Goal: Transaction & Acquisition: Download file/media

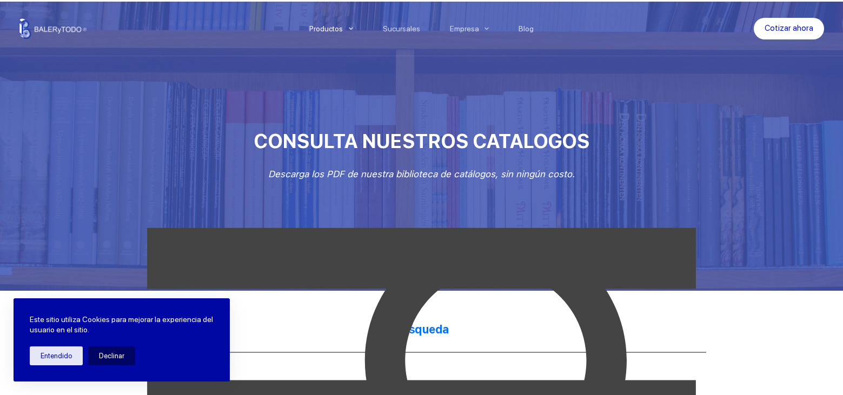
scroll to position [108, 0]
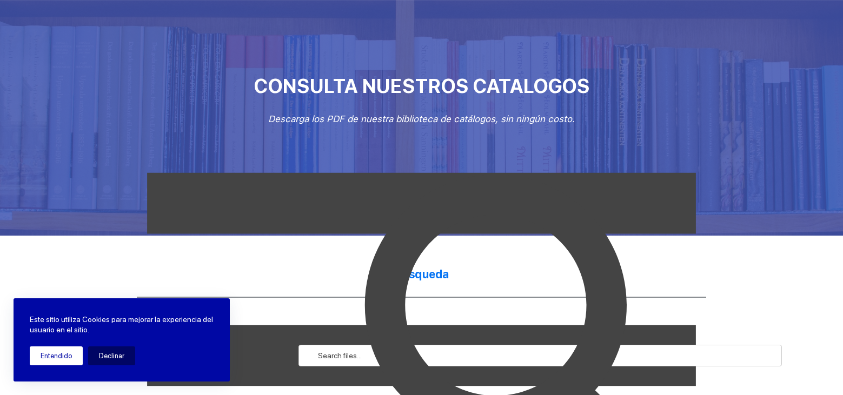
click at [70, 359] on button "Entendido" at bounding box center [56, 356] width 53 height 19
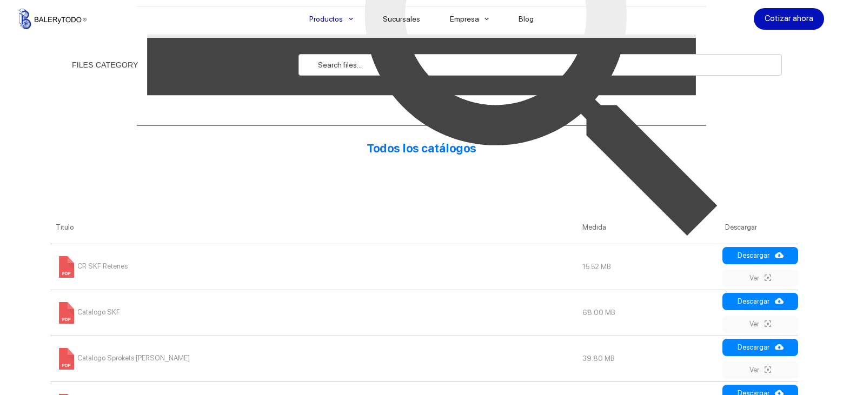
scroll to position [433, 0]
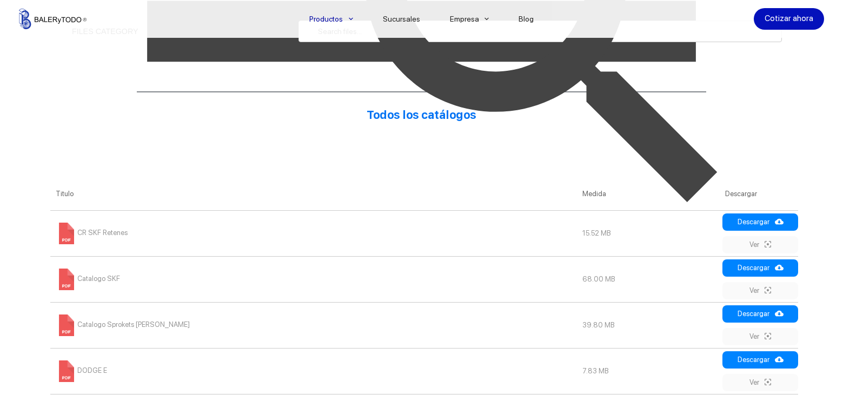
click at [756, 224] on img at bounding box center [545, 31] width 483 height 483
click at [754, 266] on img at bounding box center [545, 31] width 483 height 483
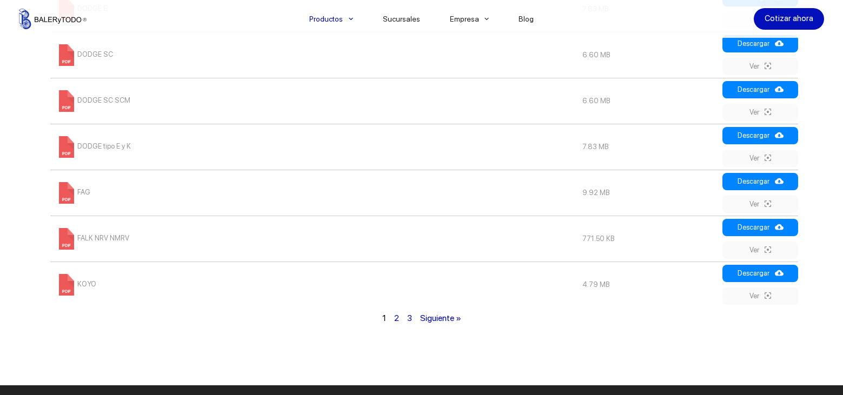
scroll to position [811, 0]
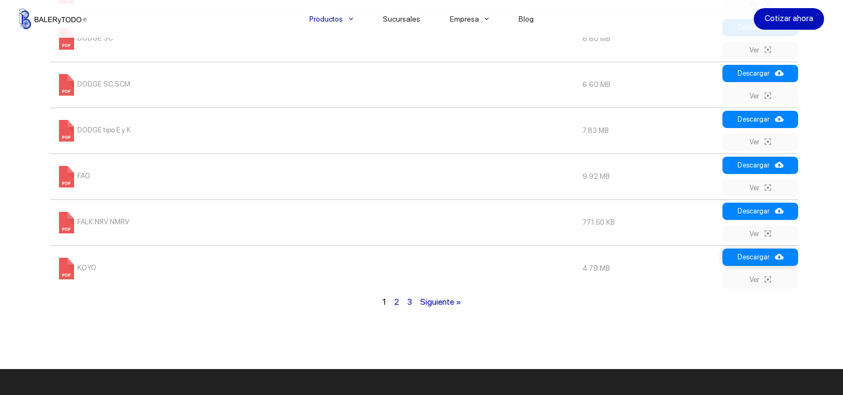
click at [759, 255] on link "Descargar" at bounding box center [760, 257] width 76 height 17
click at [395, 305] on link "2" at bounding box center [396, 302] width 5 height 10
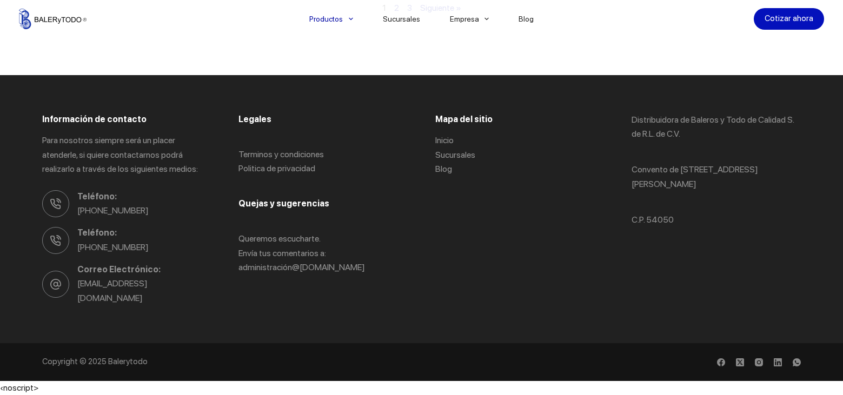
scroll to position [578, 0]
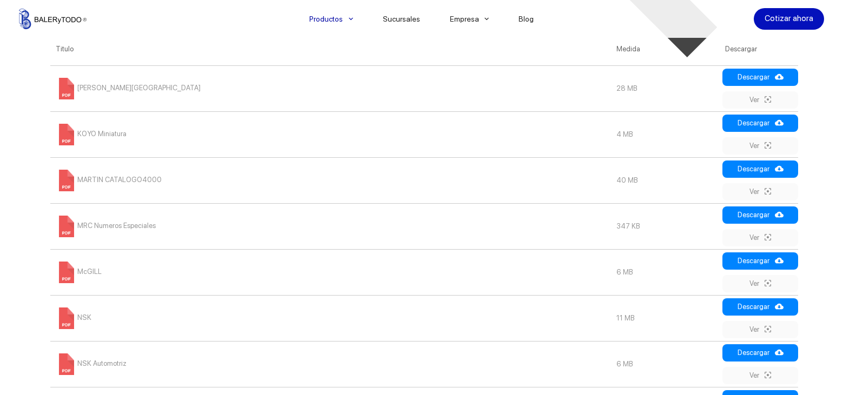
click at [760, 214] on link "Descargar" at bounding box center [760, 215] width 76 height 17
click at [762, 262] on link "Descargar" at bounding box center [760, 261] width 76 height 17
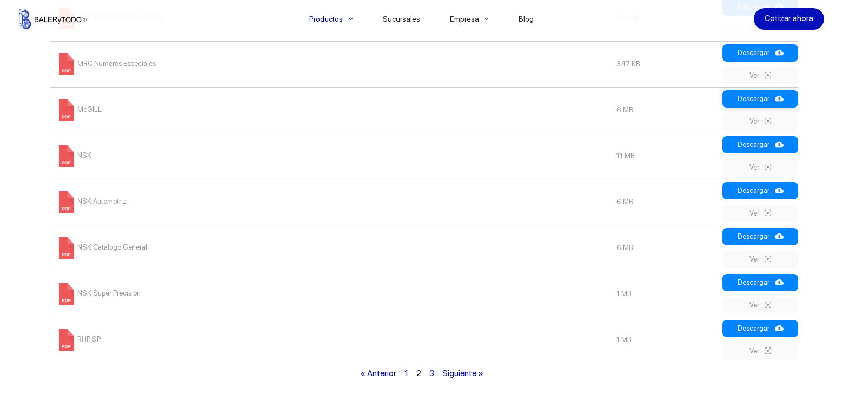
scroll to position [794, 0]
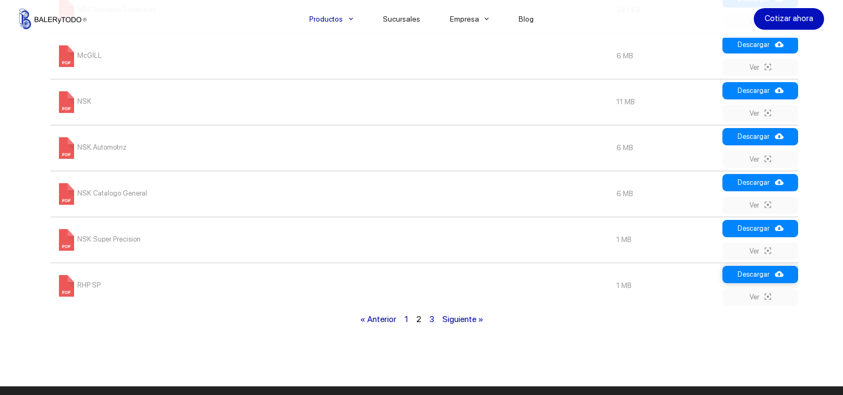
click at [759, 273] on link "Descargar" at bounding box center [760, 274] width 76 height 17
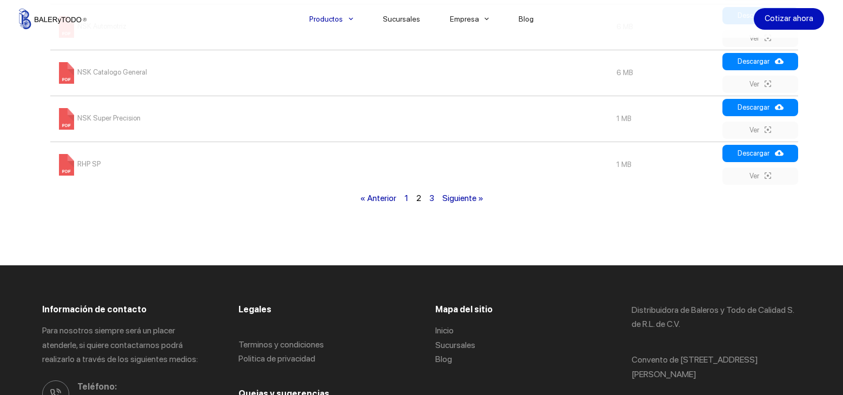
scroll to position [848, 0]
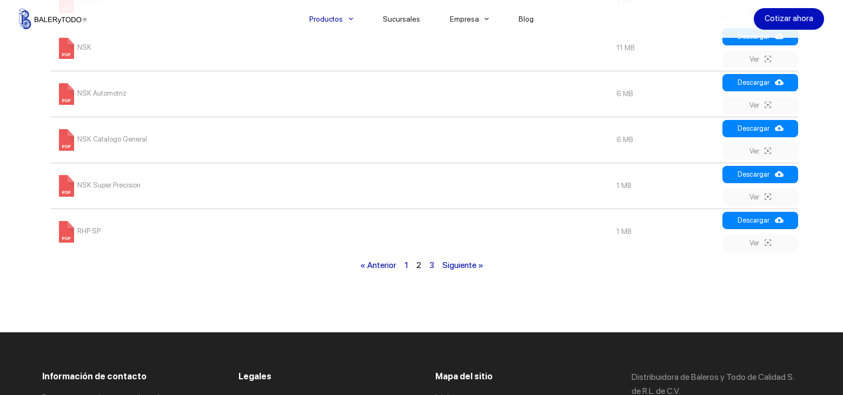
click at [432, 270] on link "3" at bounding box center [431, 265] width 5 height 10
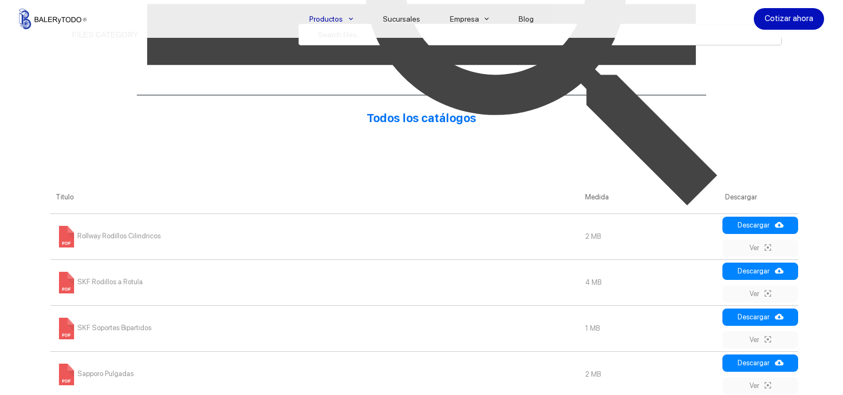
scroll to position [415, 0]
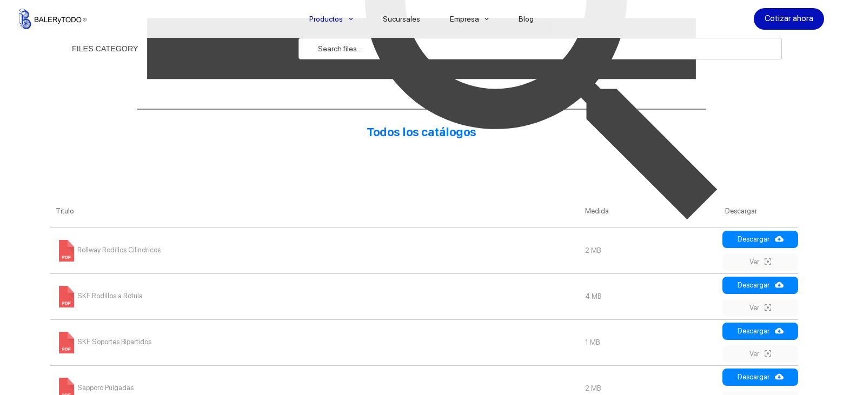
click at [736, 286] on img at bounding box center [545, 48] width 483 height 483
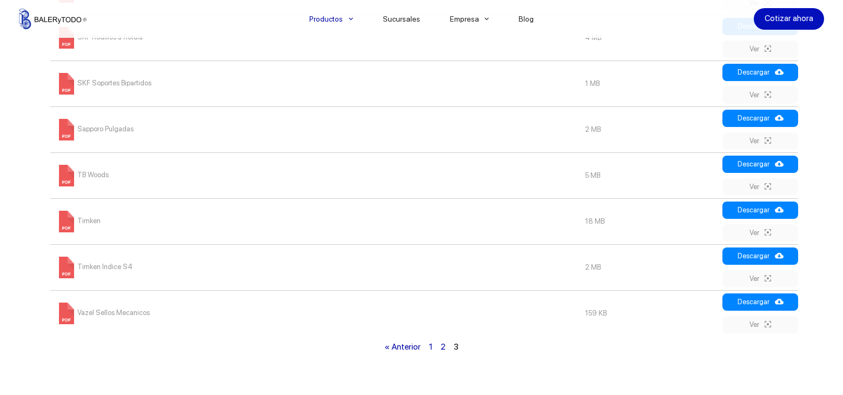
scroll to position [740, 0]
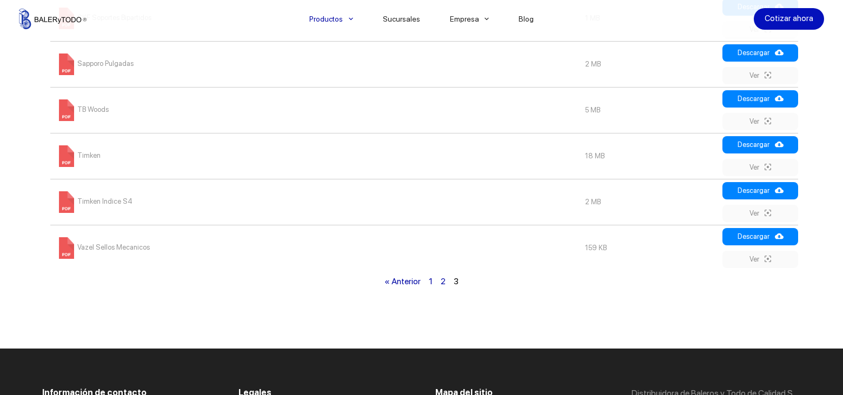
click at [443, 287] on link "2" at bounding box center [443, 281] width 5 height 10
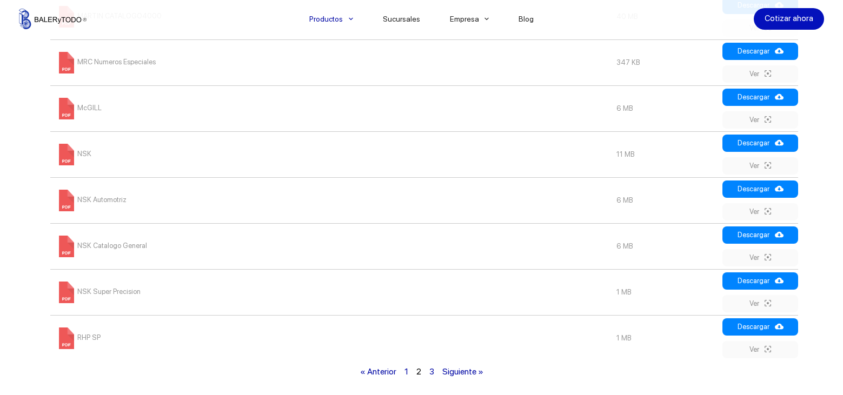
scroll to position [902, 0]
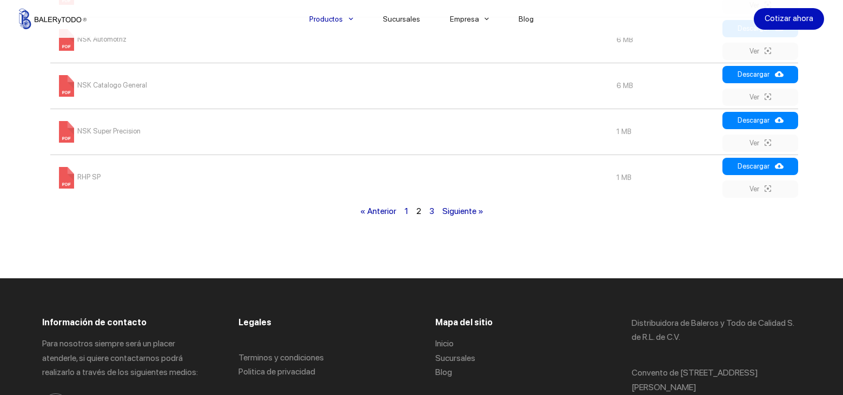
click at [406, 216] on link "1" at bounding box center [406, 211] width 4 height 10
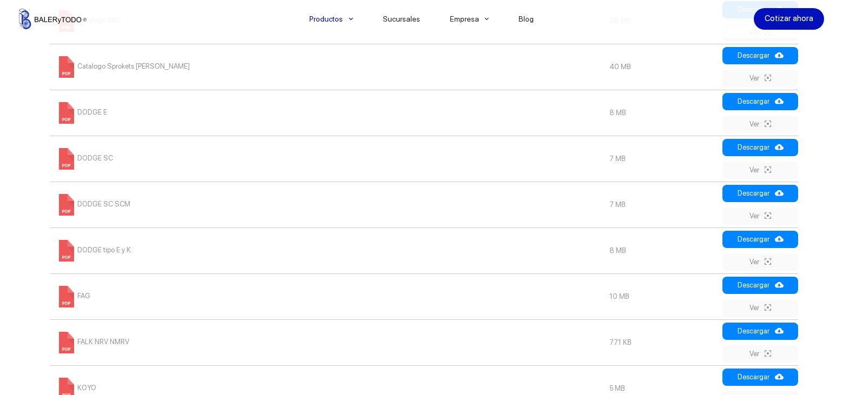
scroll to position [740, 0]
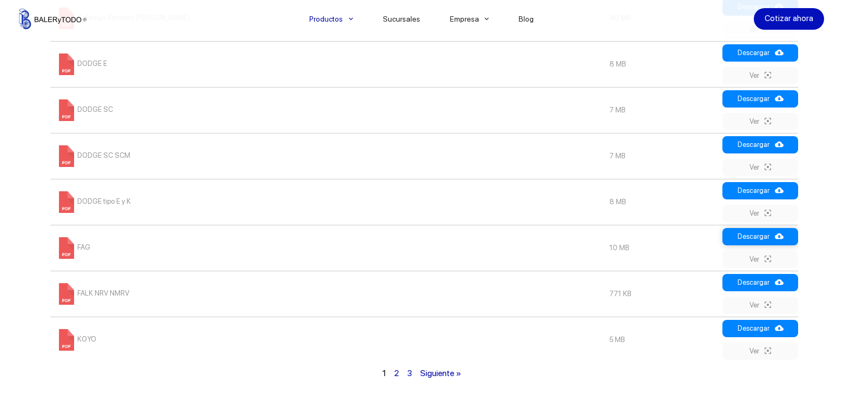
click at [742, 238] on link "Descargar" at bounding box center [760, 236] width 76 height 17
click at [757, 351] on link "Ver" at bounding box center [760, 351] width 76 height 17
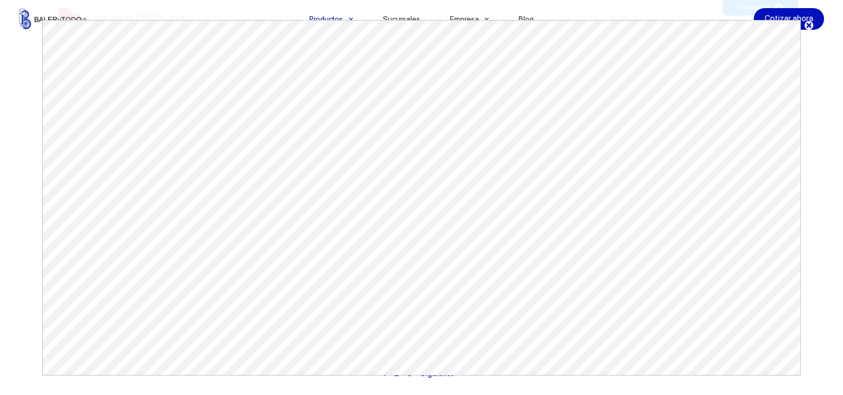
scroll to position [0, 0]
